Goal: Task Accomplishment & Management: Use online tool/utility

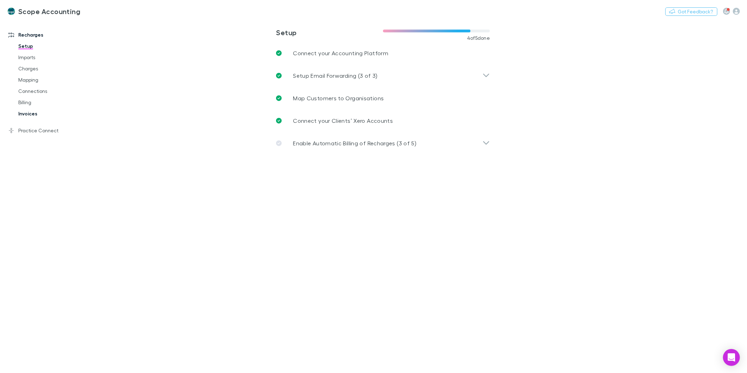
click at [30, 114] on link "Invoices" at bounding box center [54, 113] width 86 height 11
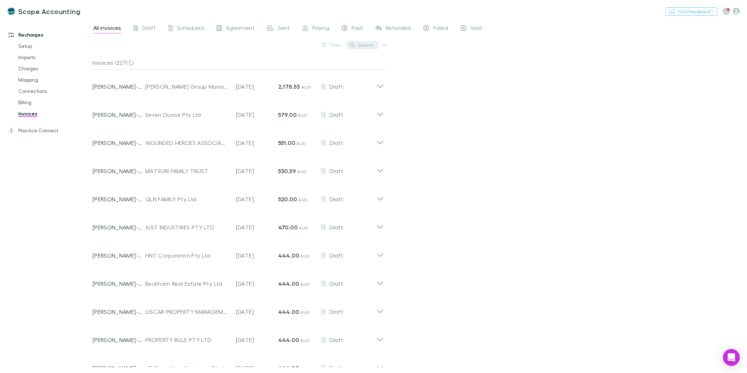
click at [363, 42] on button "Search" at bounding box center [362, 45] width 32 height 8
type input "*"
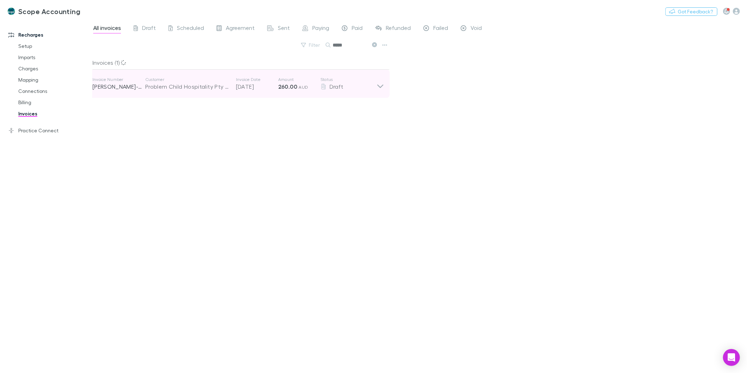
type input "*****"
click at [382, 83] on icon at bounding box center [380, 84] width 7 height 14
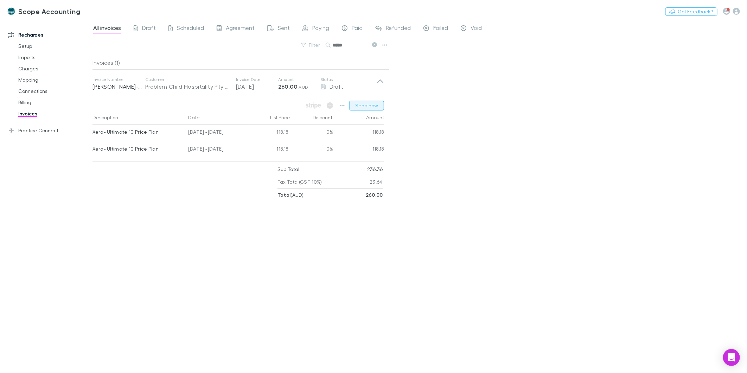
click at [363, 108] on button "Send now" at bounding box center [366, 106] width 35 height 10
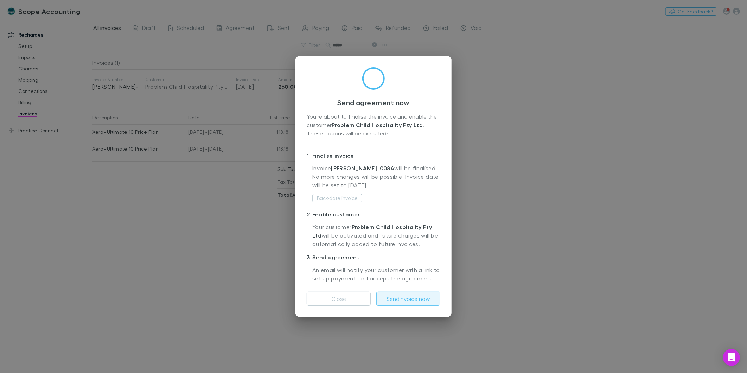
click at [421, 302] on button "Send invoice now" at bounding box center [408, 299] width 64 height 14
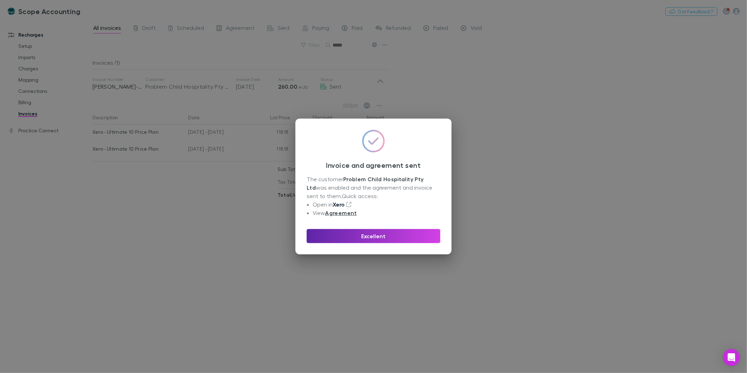
click at [339, 203] on link "Xero" at bounding box center [339, 204] width 12 height 7
click at [356, 232] on button "Excellent" at bounding box center [374, 236] width 134 height 14
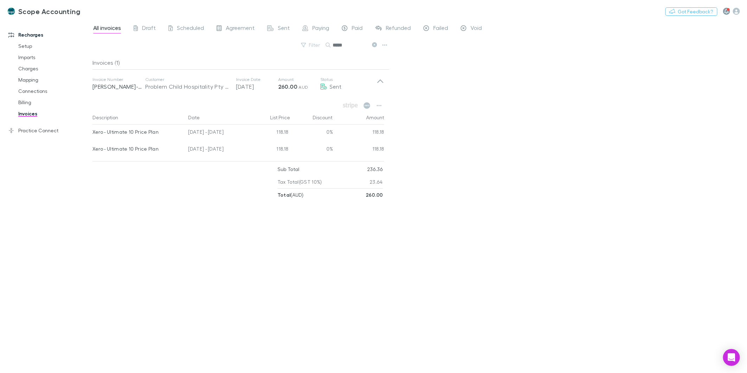
click at [724, 9] on icon "button" at bounding box center [726, 11] width 4 height 5
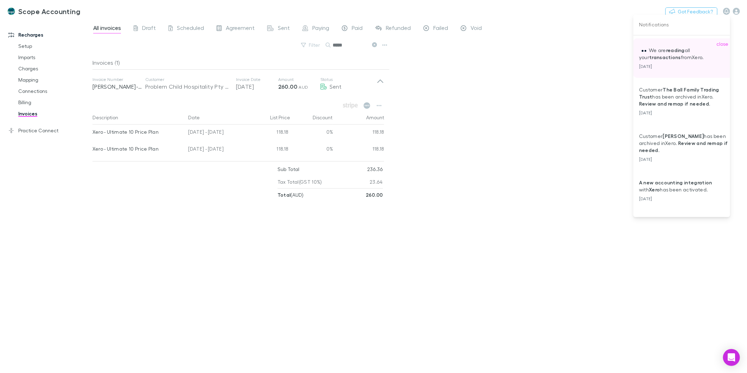
click at [664, 53] on p "We are reading all your transactions from Xero ." at bounding box center [684, 54] width 91 height 14
